Goal: Information Seeking & Learning: Learn about a topic

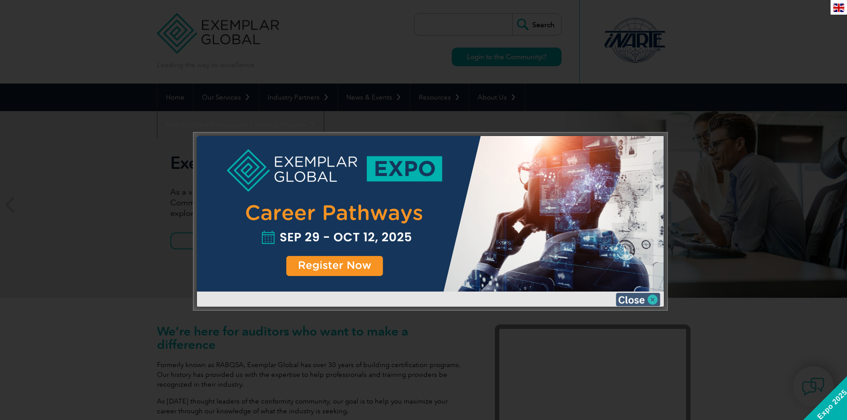
click at [653, 300] on img at bounding box center [638, 299] width 44 height 13
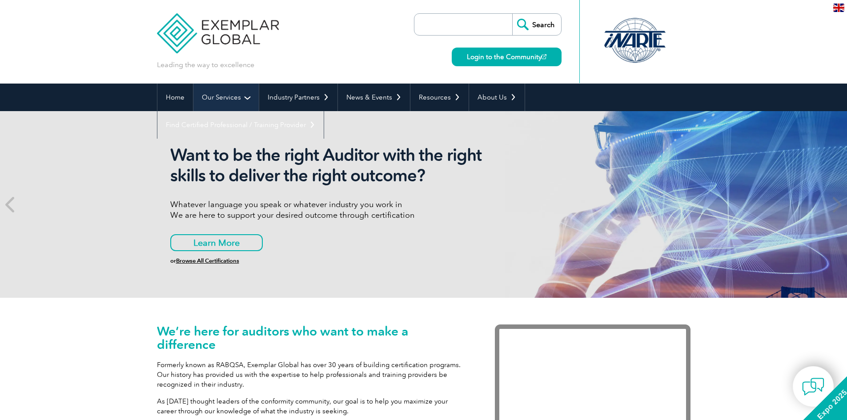
click at [248, 96] on link "Our Services" at bounding box center [225, 98] width 65 height 28
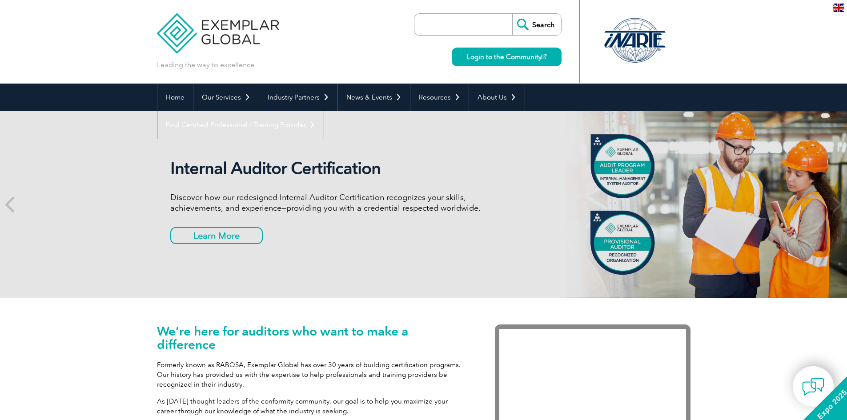
click at [444, 21] on input "search" at bounding box center [465, 24] width 93 height 21
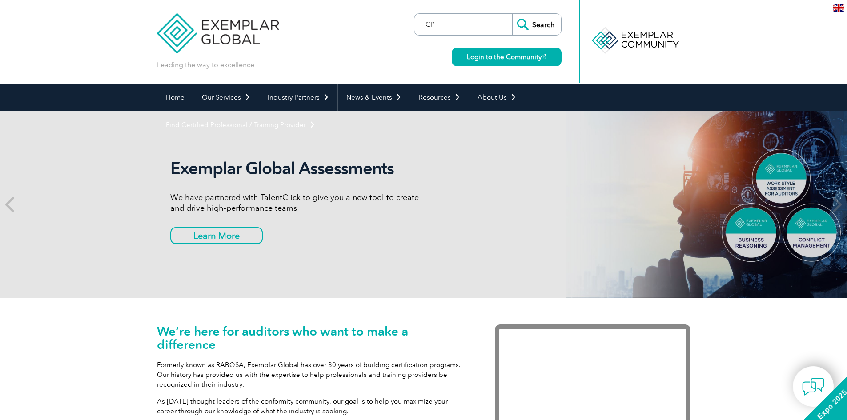
type input "CP"
